Goal: Browse casually

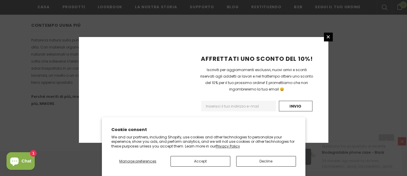
scroll to position [428, 0]
